Goal: Task Accomplishment & Management: Manage account settings

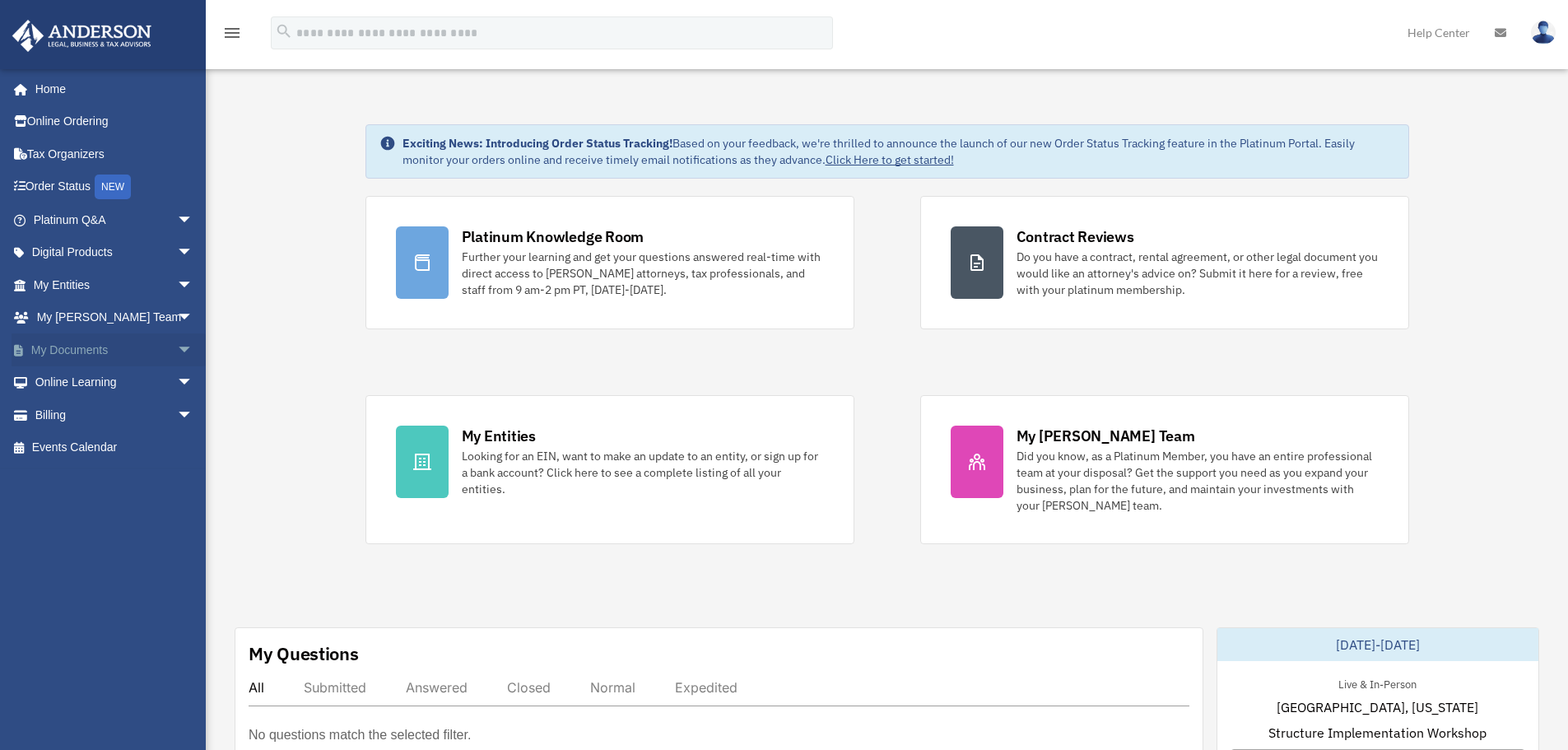
click at [176, 353] on span "arrow_drop_down" at bounding box center [192, 350] width 33 height 34
click at [176, 353] on span "arrow_drop_up" at bounding box center [192, 350] width 33 height 34
click at [176, 413] on span "arrow_drop_down" at bounding box center [192, 416] width 33 height 34
click at [122, 481] on link "Past Invoices" at bounding box center [121, 481] width 195 height 33
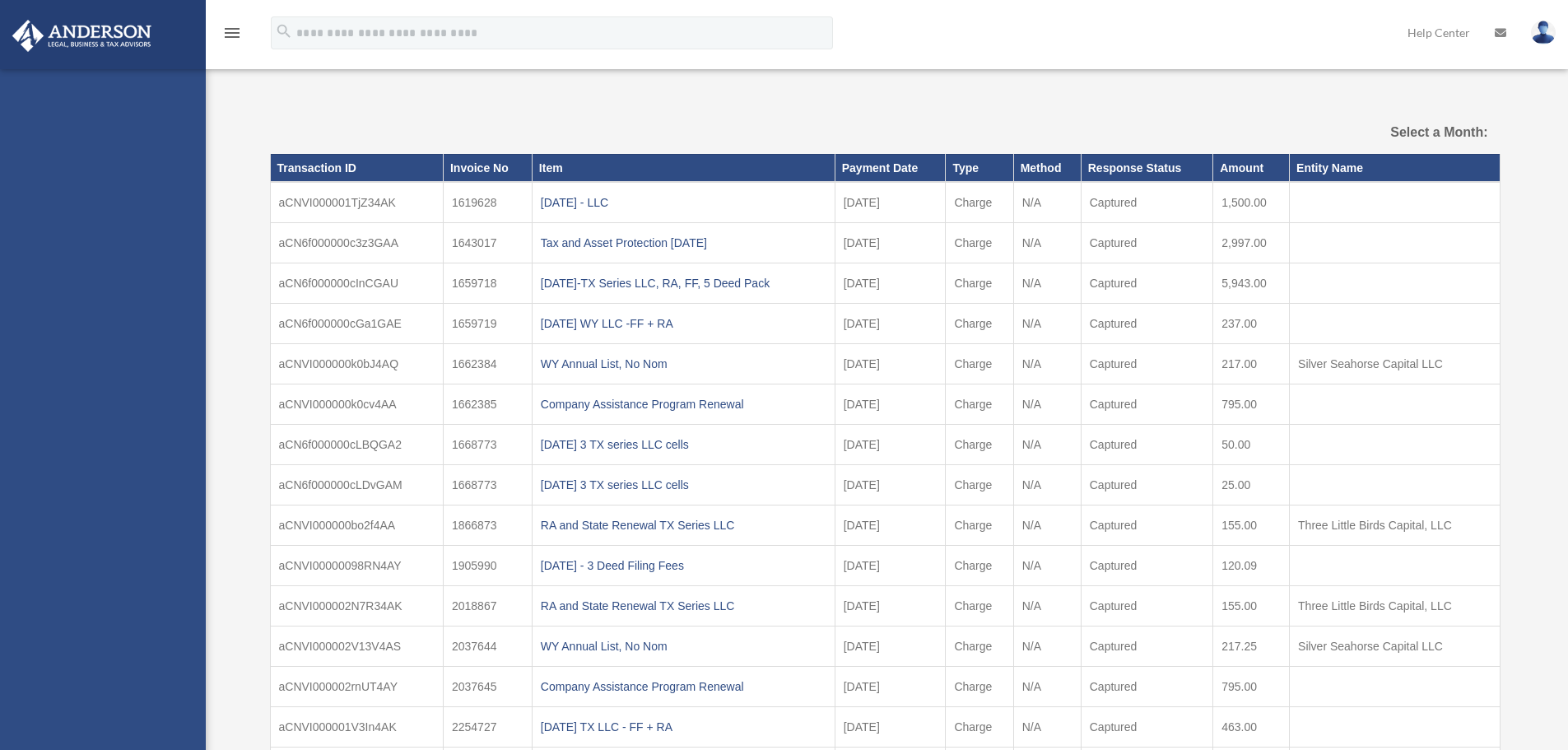
select select
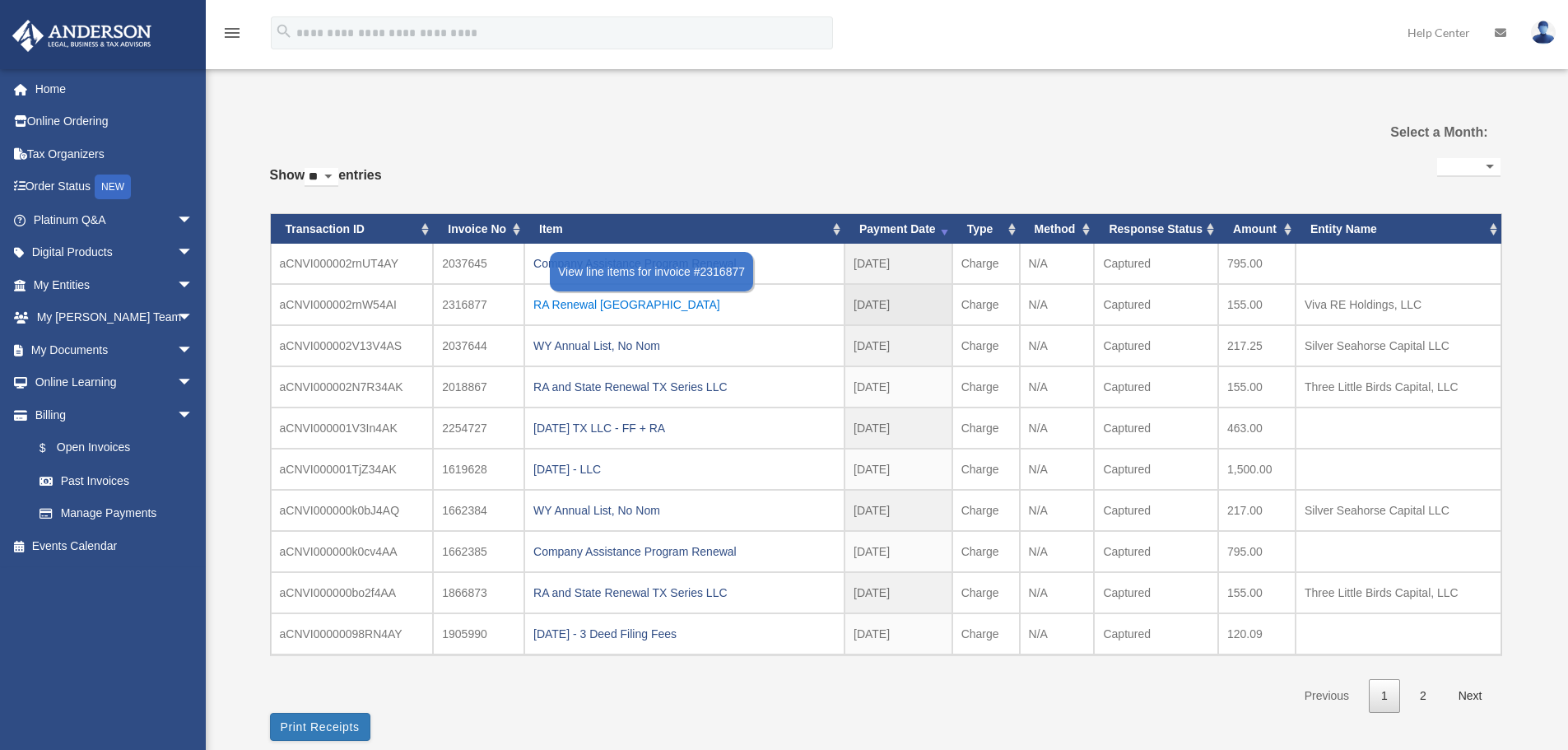
click at [580, 306] on div "RA Renewal [GEOGRAPHIC_DATA]" at bounding box center [684, 304] width 302 height 23
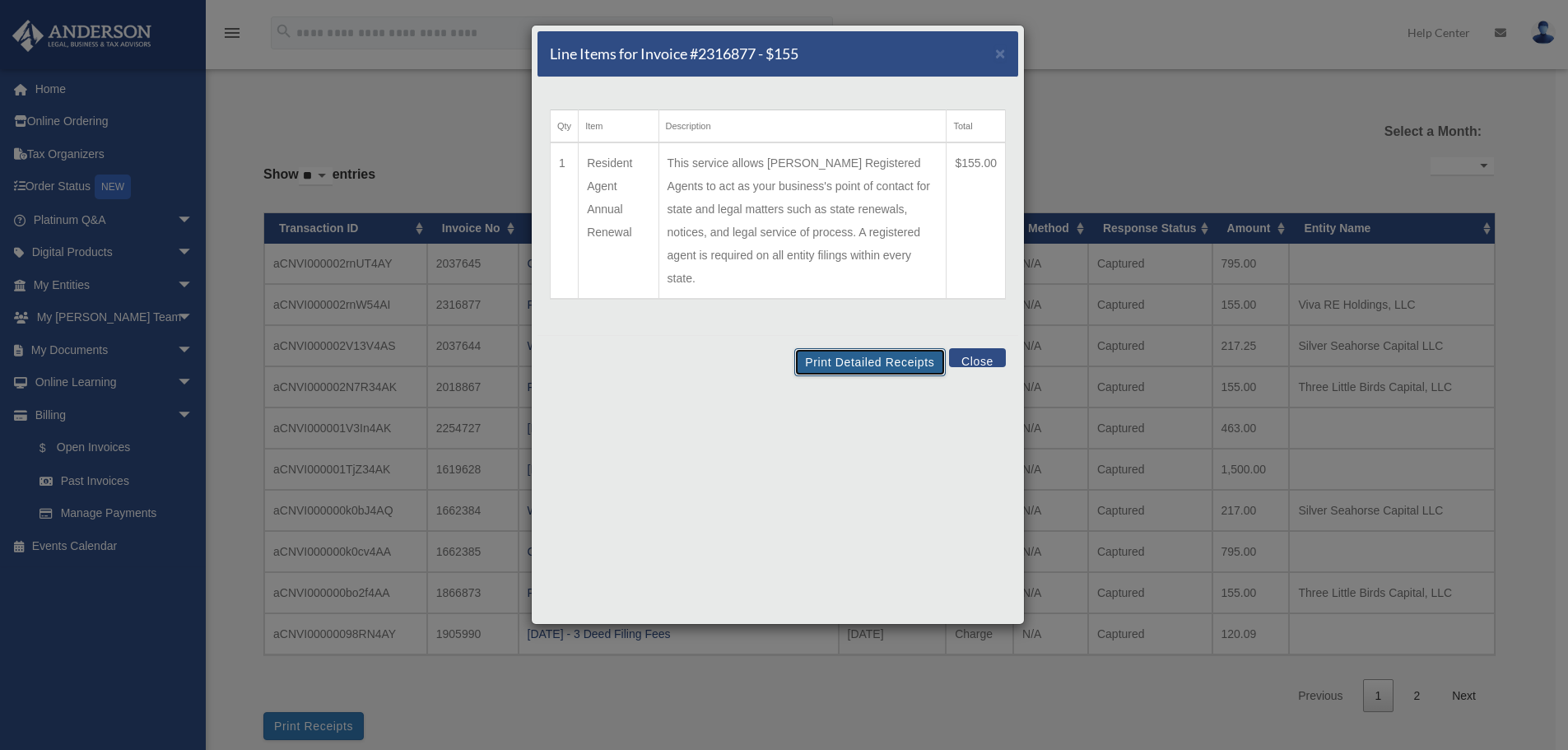
click at [856, 348] on button "Print Detailed Receipts" at bounding box center [869, 362] width 151 height 28
click at [996, 50] on span "×" at bounding box center [1000, 53] width 11 height 19
